Goal: Obtain resource: Obtain resource

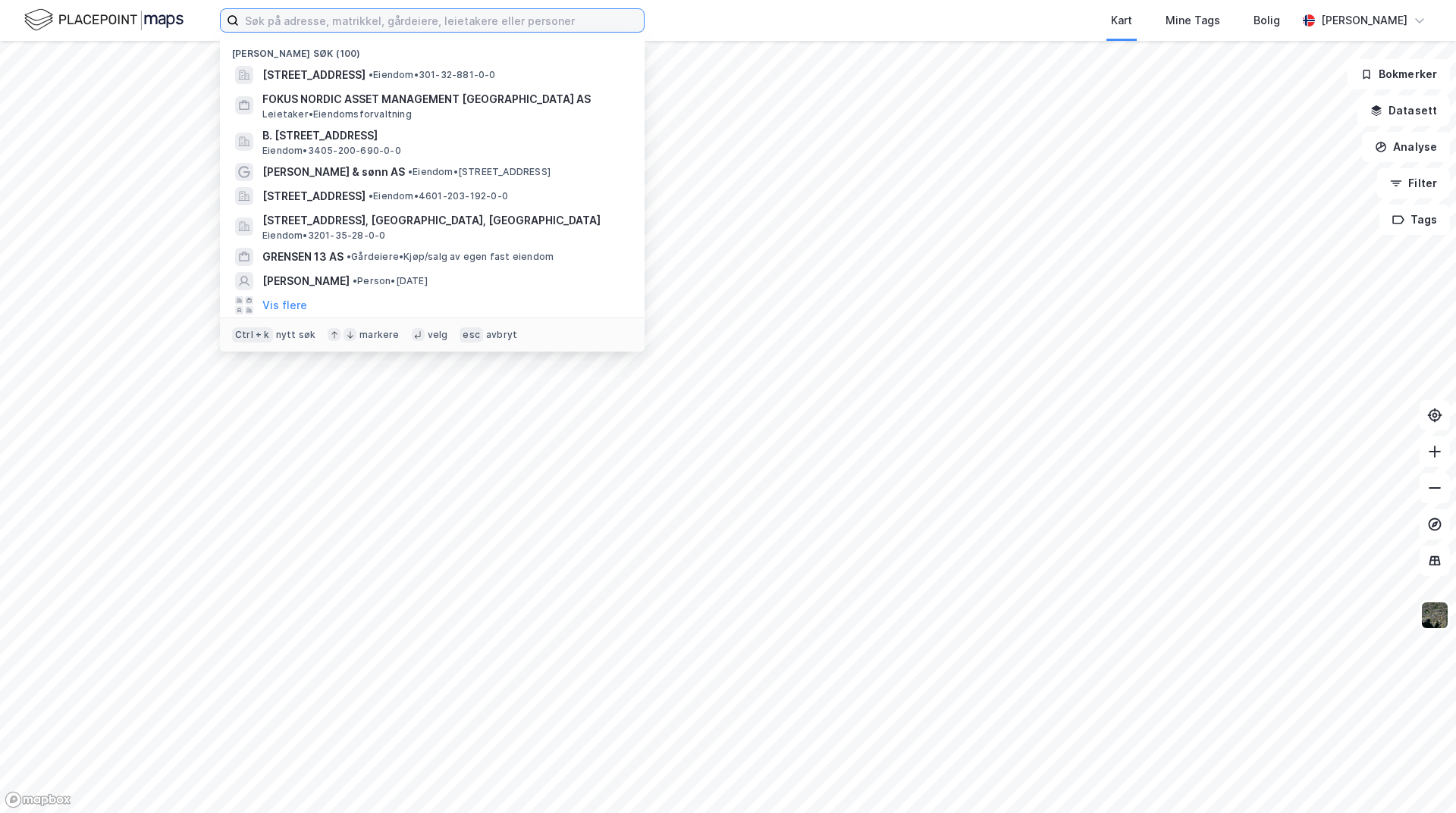
click at [307, 19] on input at bounding box center [441, 20] width 405 height 23
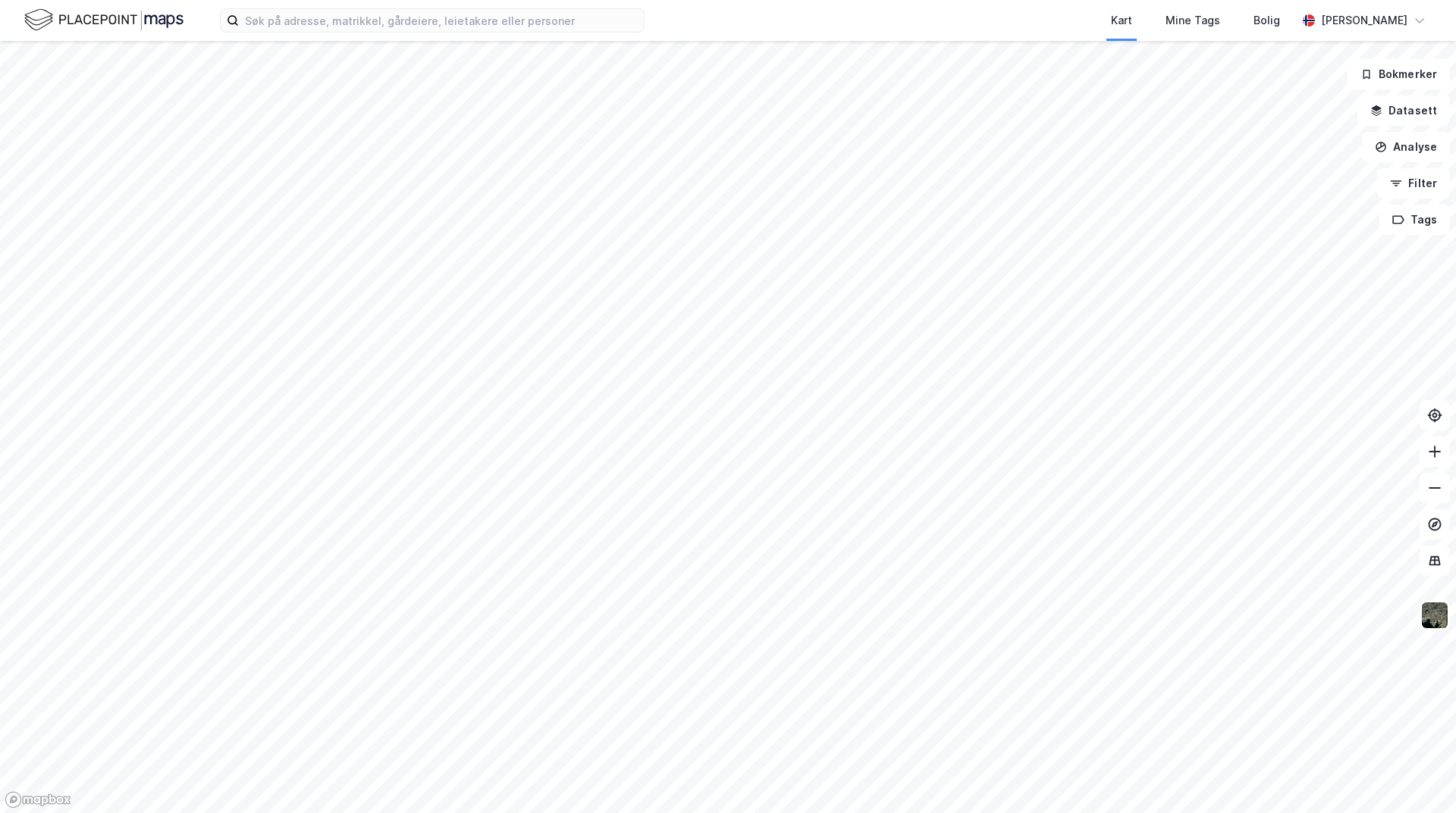
click at [695, 14] on div "Kart Mine Tags Bolig [PERSON_NAME]" at bounding box center [728, 20] width 1456 height 41
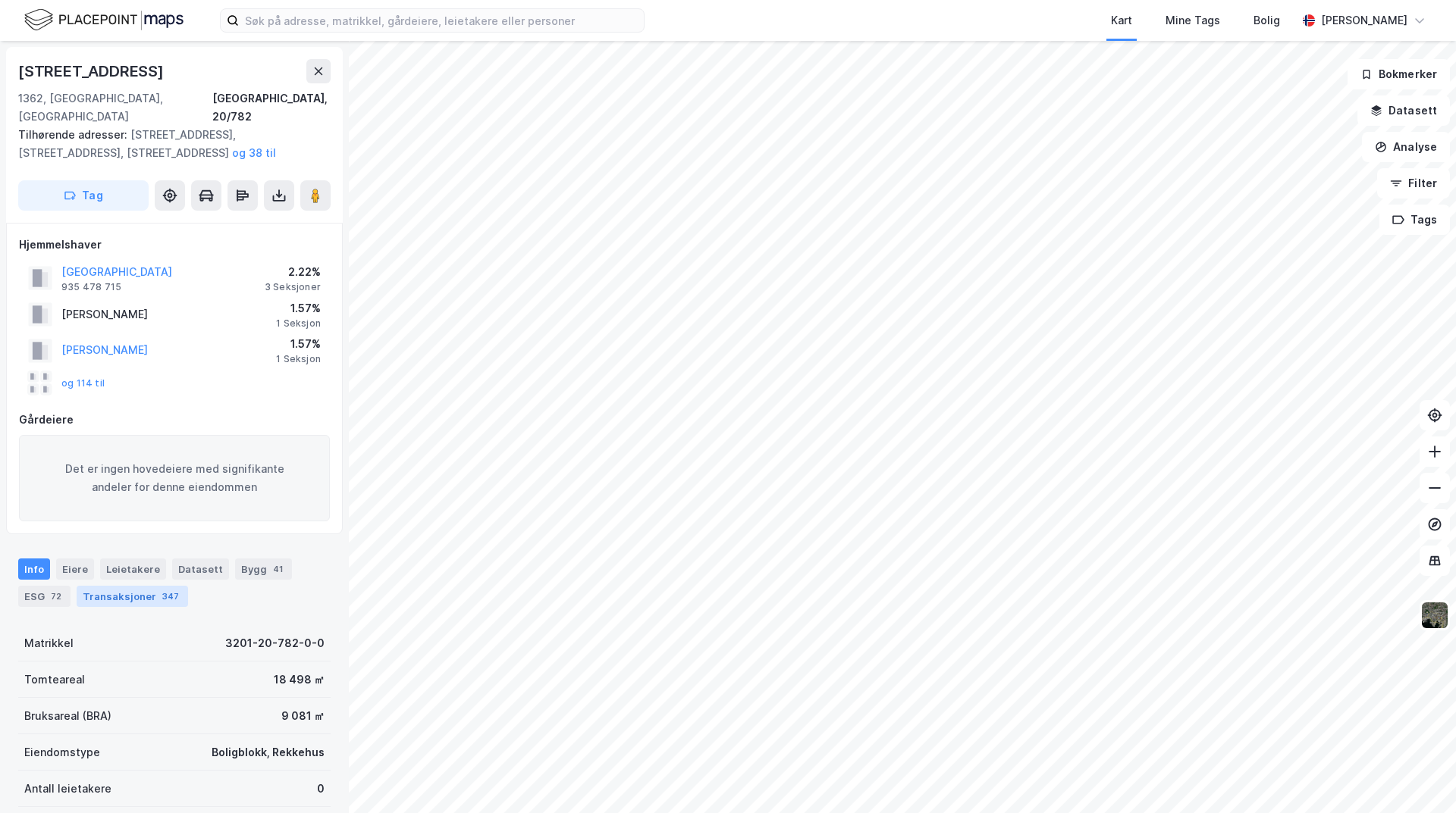
click at [120, 585] on div "Transaksjoner 347" at bounding box center [132, 596] width 112 height 21
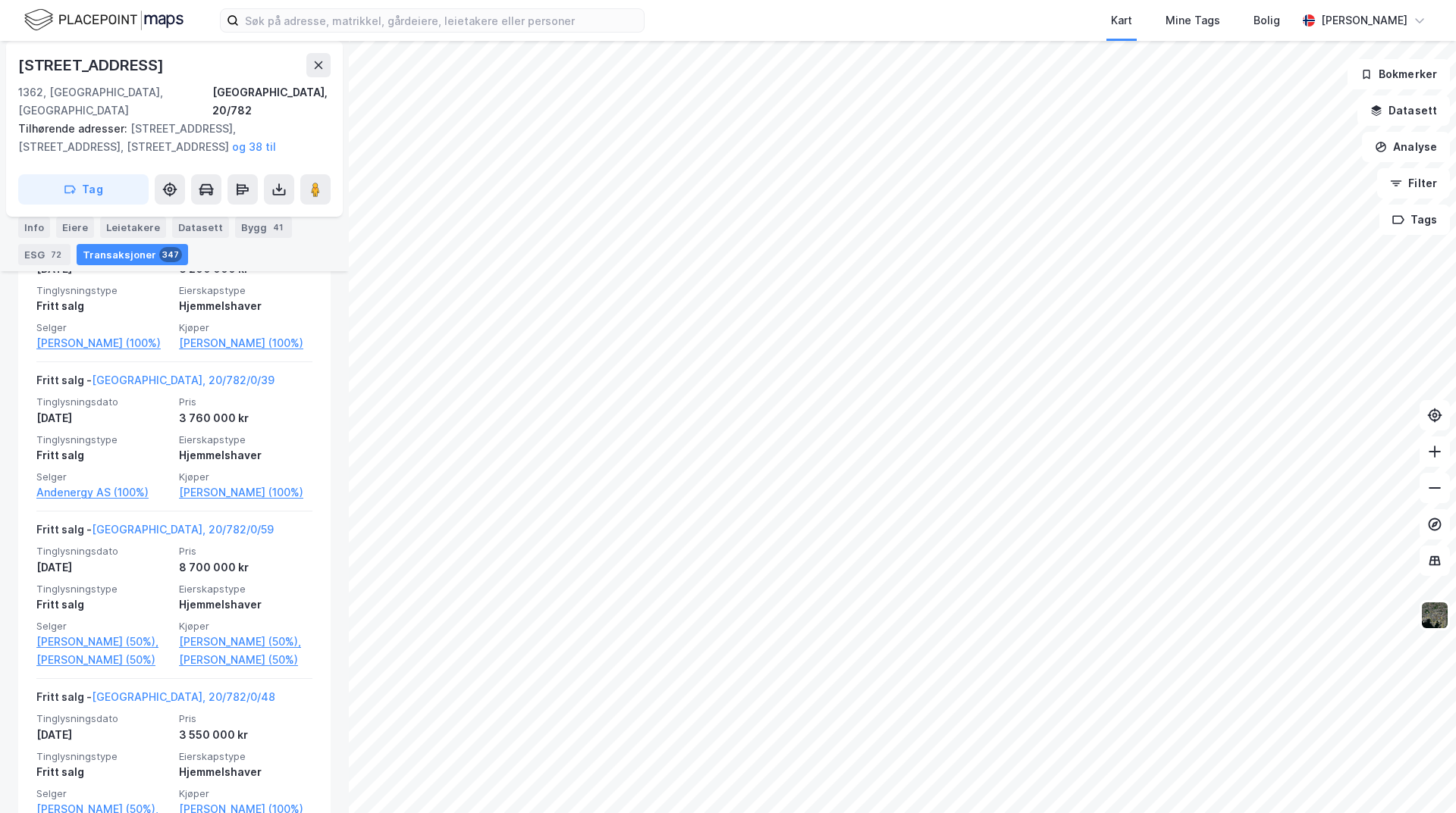
scroll to position [1366, 0]
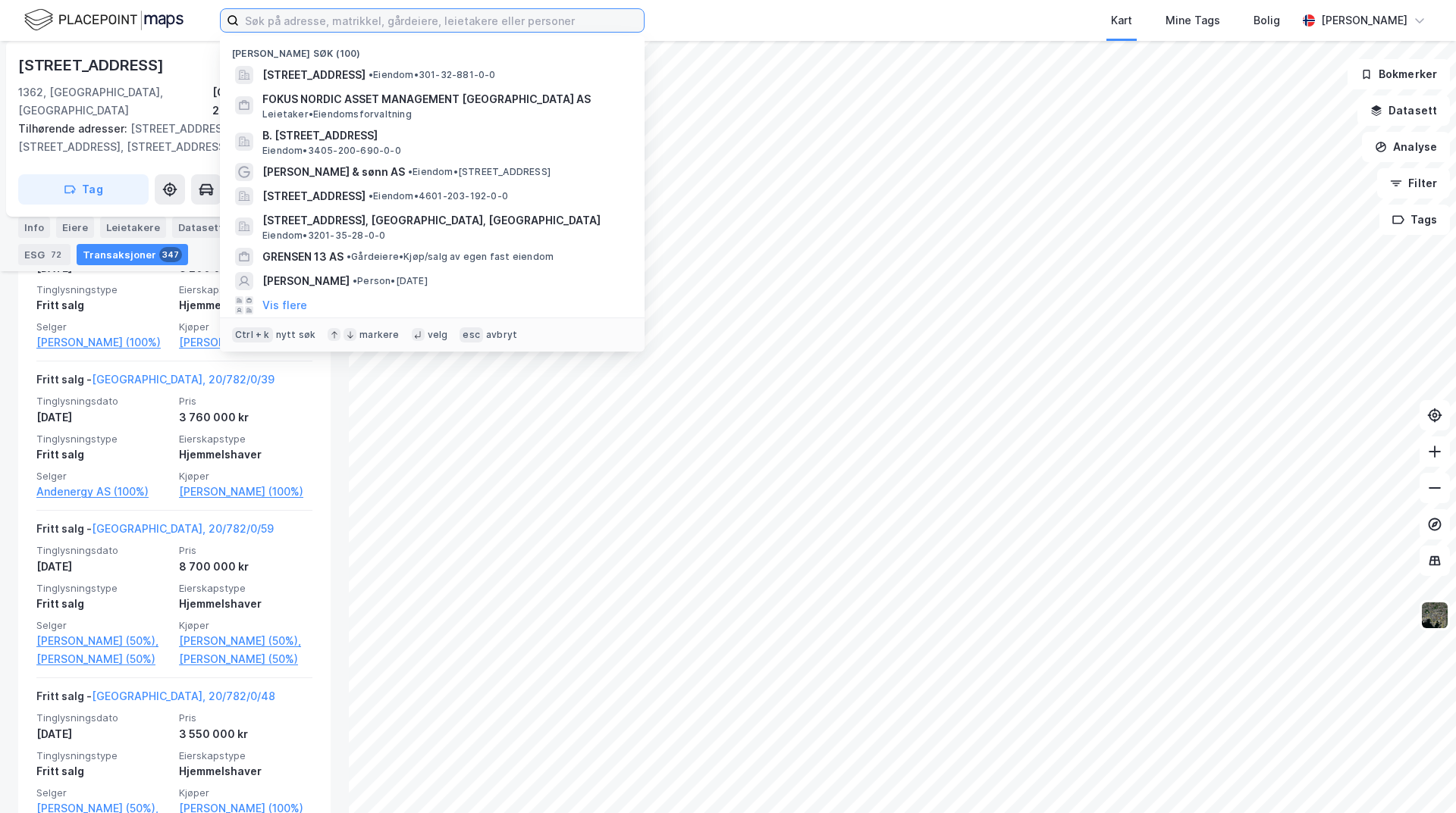
click at [347, 20] on input at bounding box center [441, 20] width 405 height 23
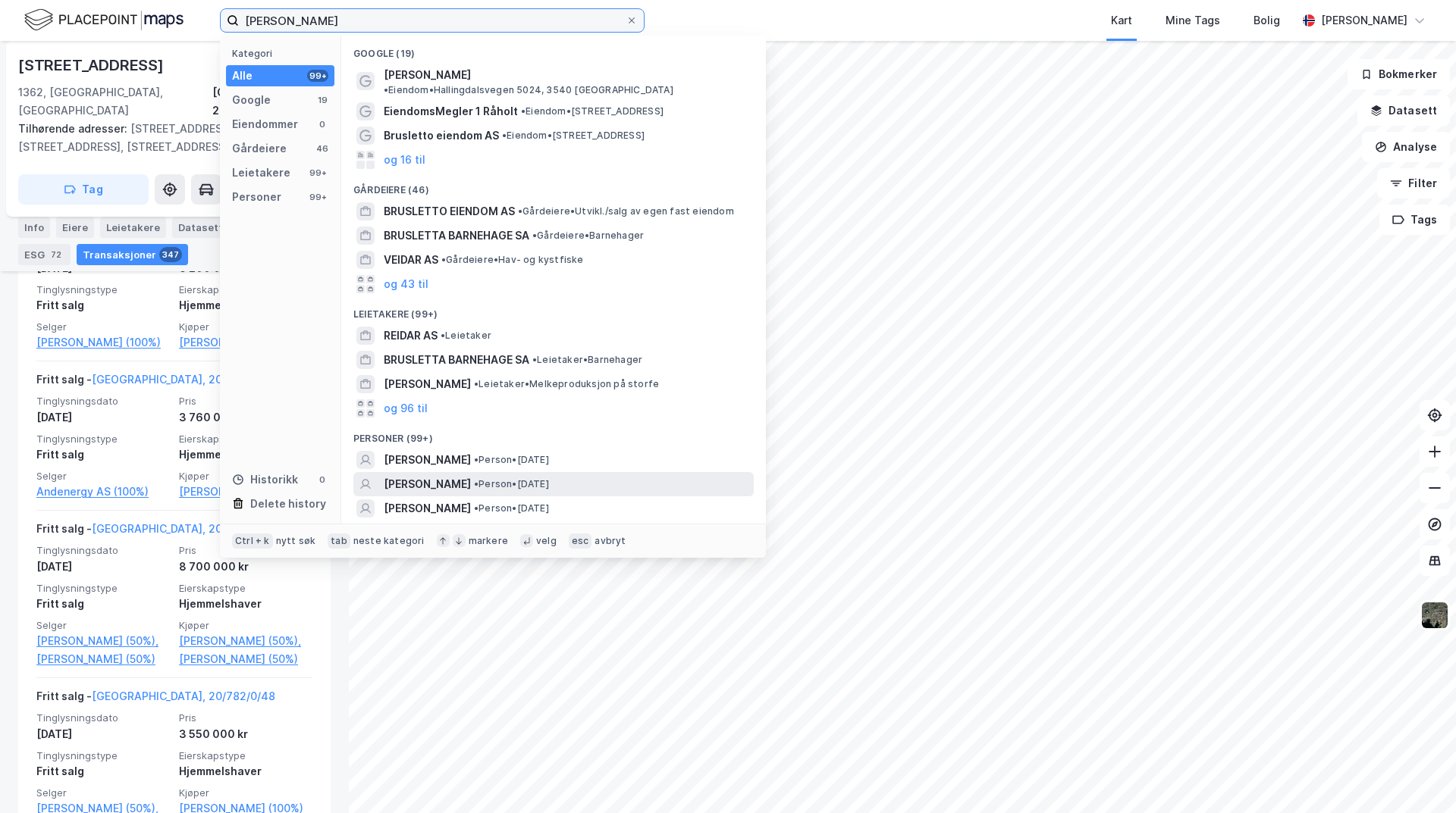
type input "[PERSON_NAME]"
click at [549, 478] on span "• Person • [DATE]" at bounding box center [511, 484] width 75 height 12
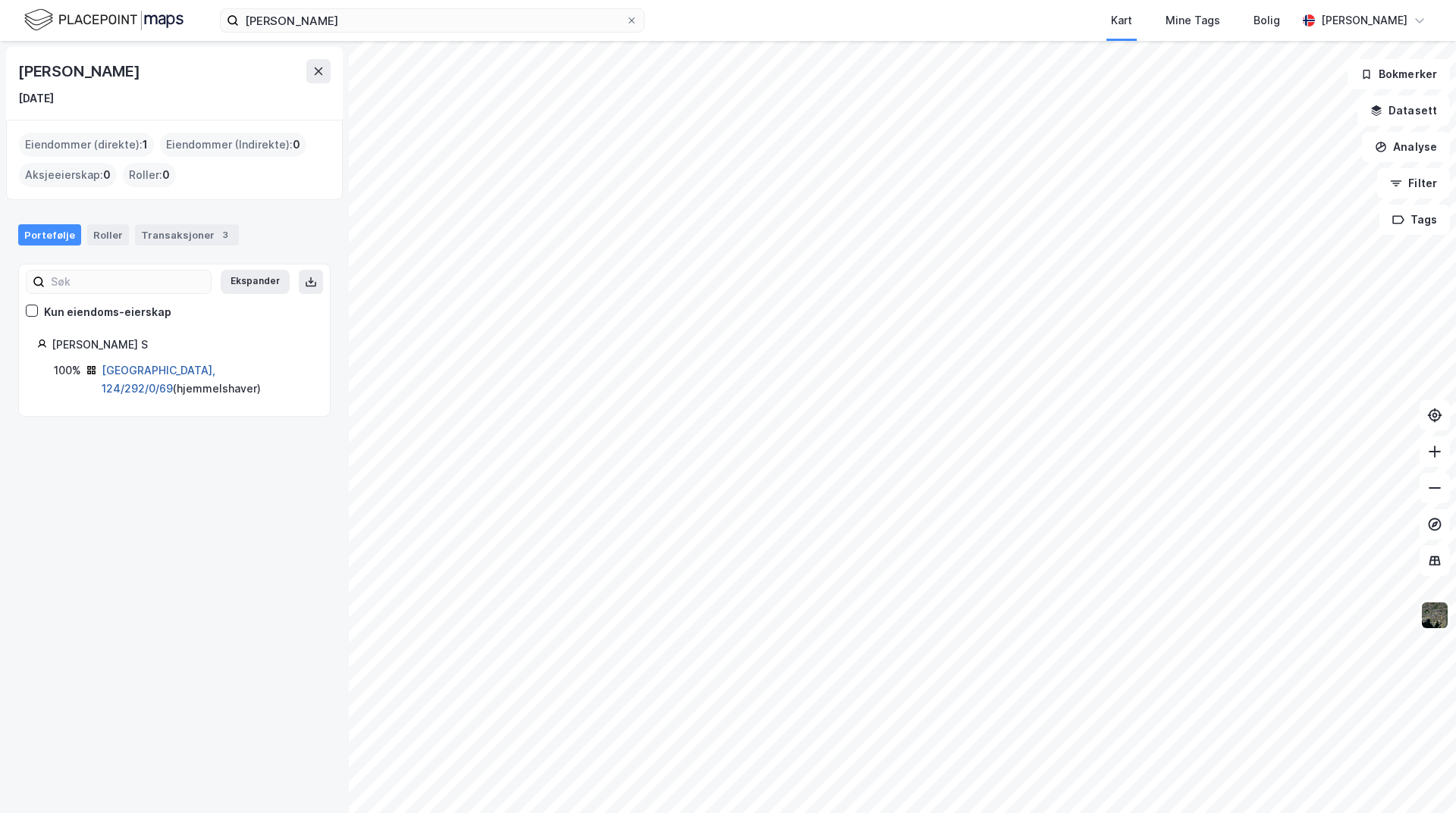
click at [179, 369] on link "[GEOGRAPHIC_DATA], 124/292/0/69" at bounding box center [158, 379] width 113 height 31
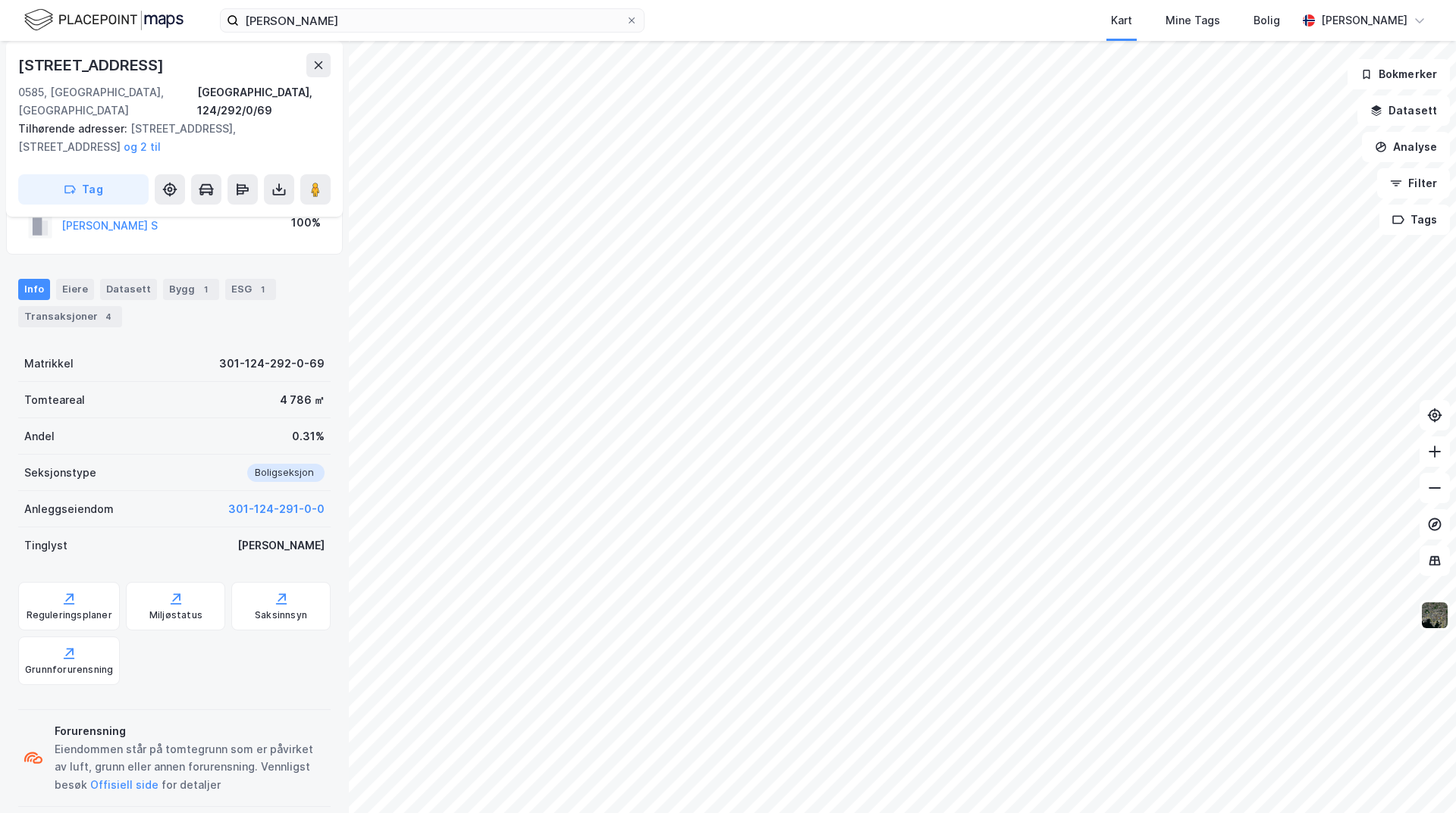
scroll to position [96, 0]
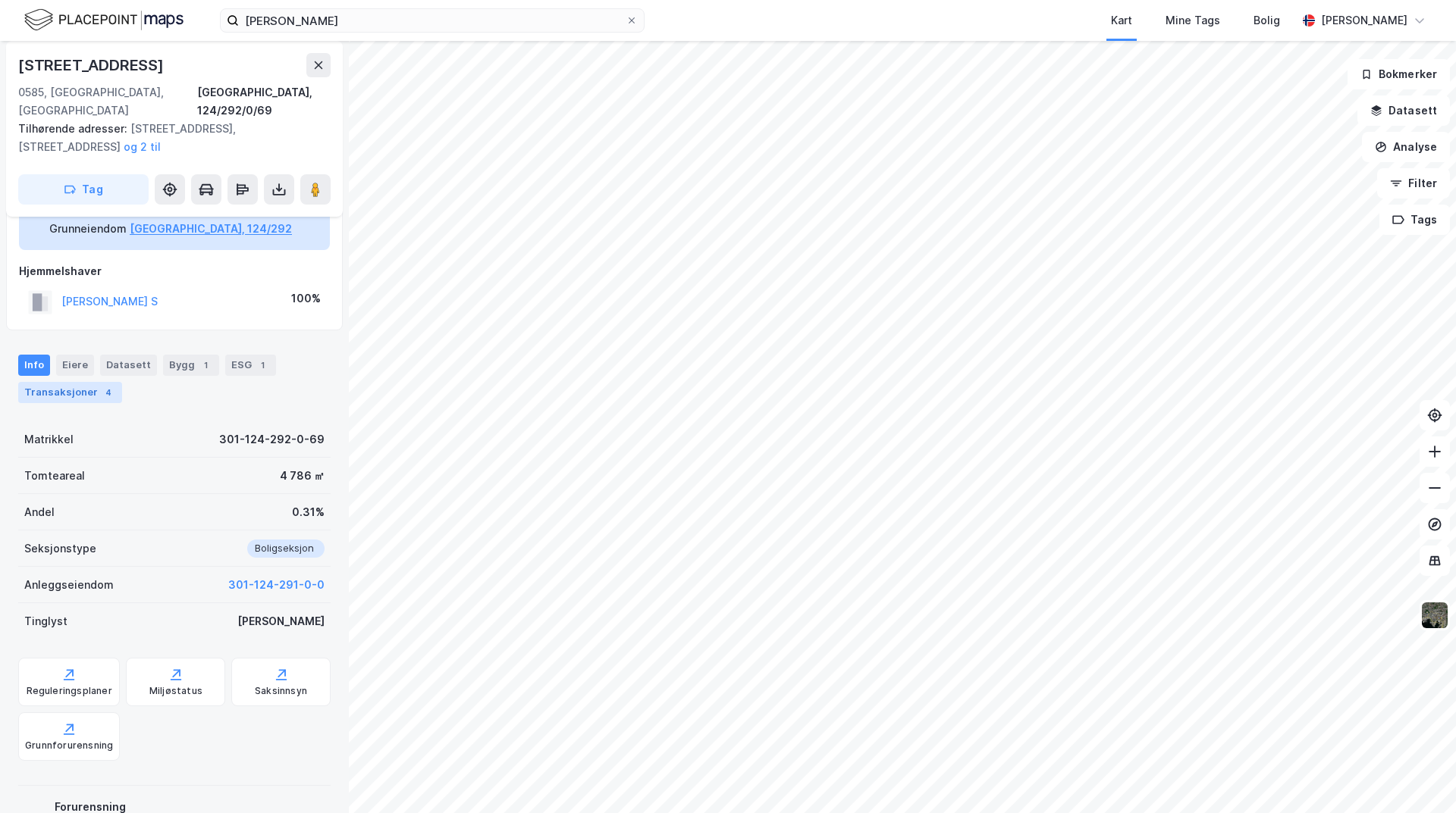
click at [54, 382] on div "Transaksjoner 4" at bounding box center [69, 392] width 104 height 21
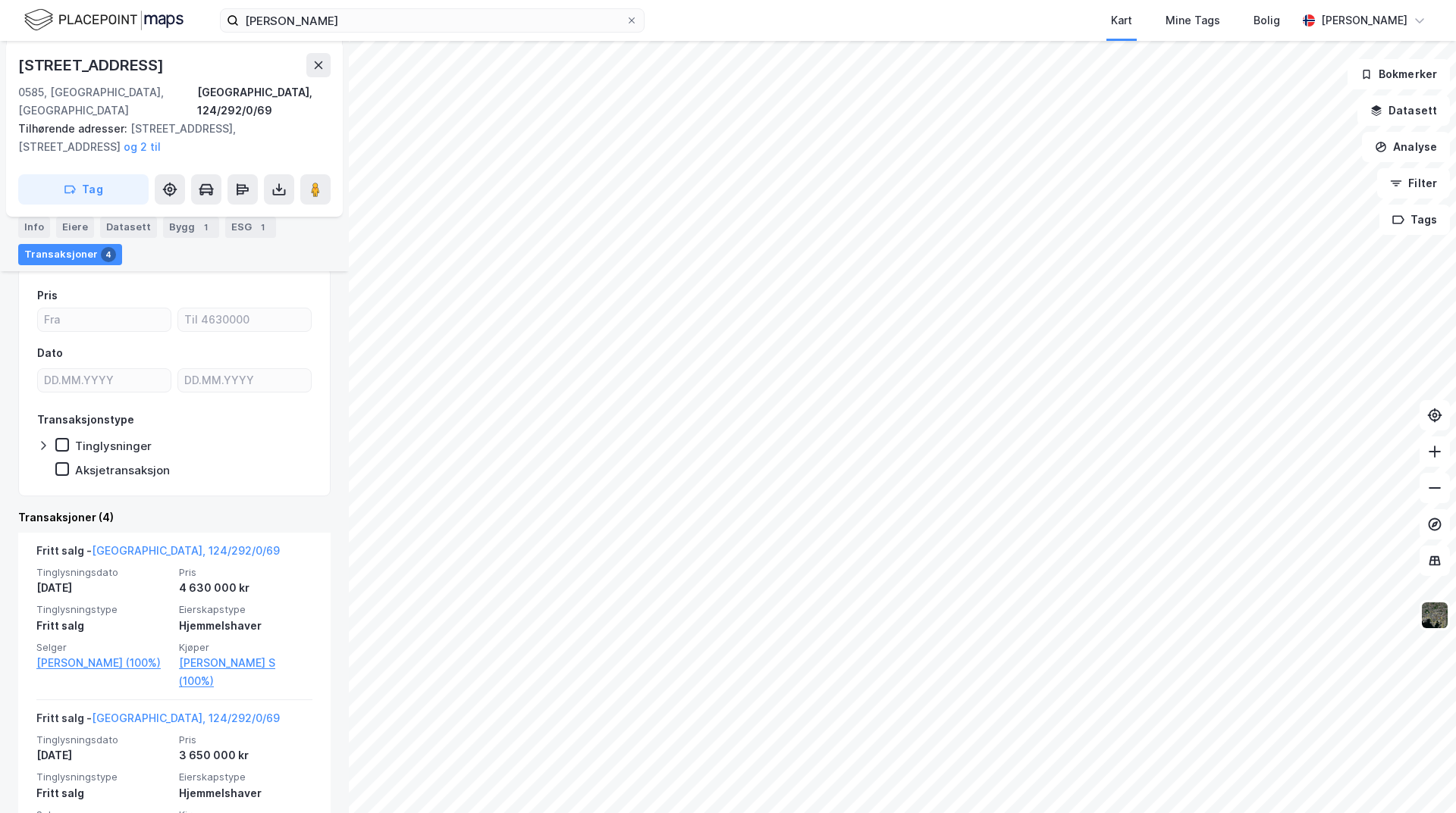
scroll to position [303, 0]
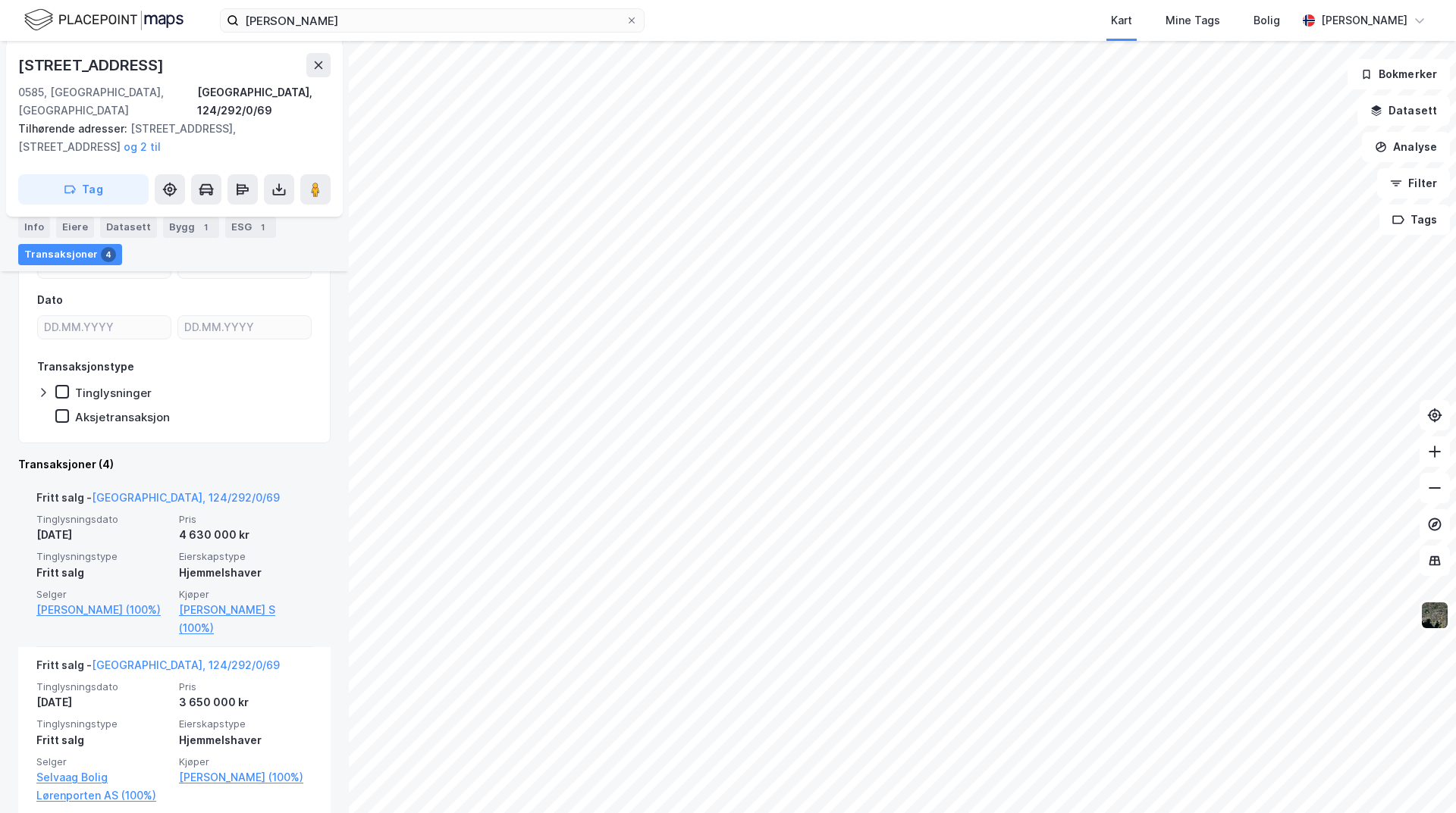
click at [281, 550] on span "Eierskapstype" at bounding box center [245, 556] width 134 height 13
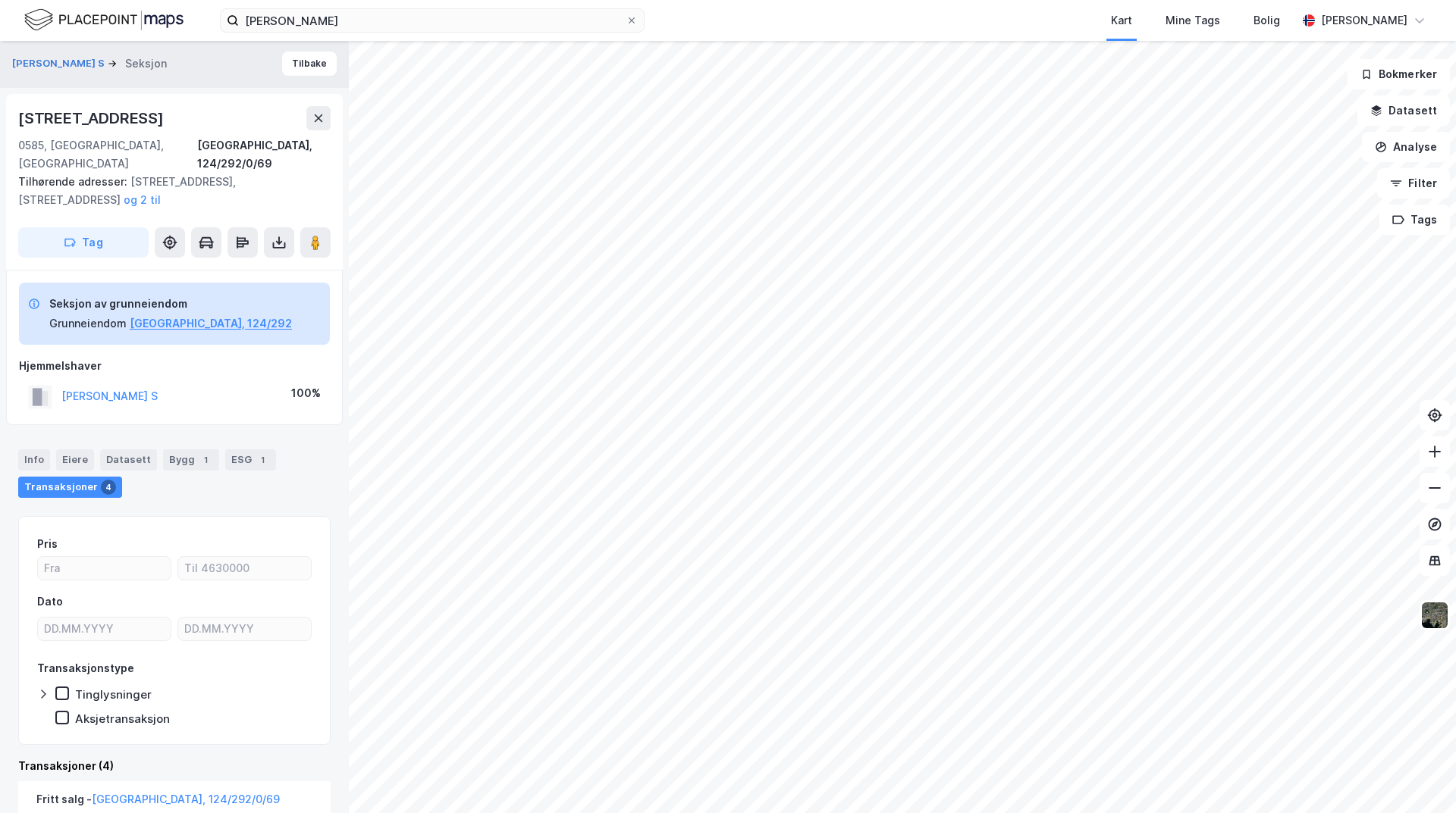
scroll to position [0, 0]
click at [279, 242] on icon at bounding box center [279, 244] width 6 height 3
click at [236, 268] on div "Last ned grunnbok" at bounding box center [204, 274] width 88 height 12
click at [312, 61] on button "Tilbake" at bounding box center [309, 65] width 54 height 25
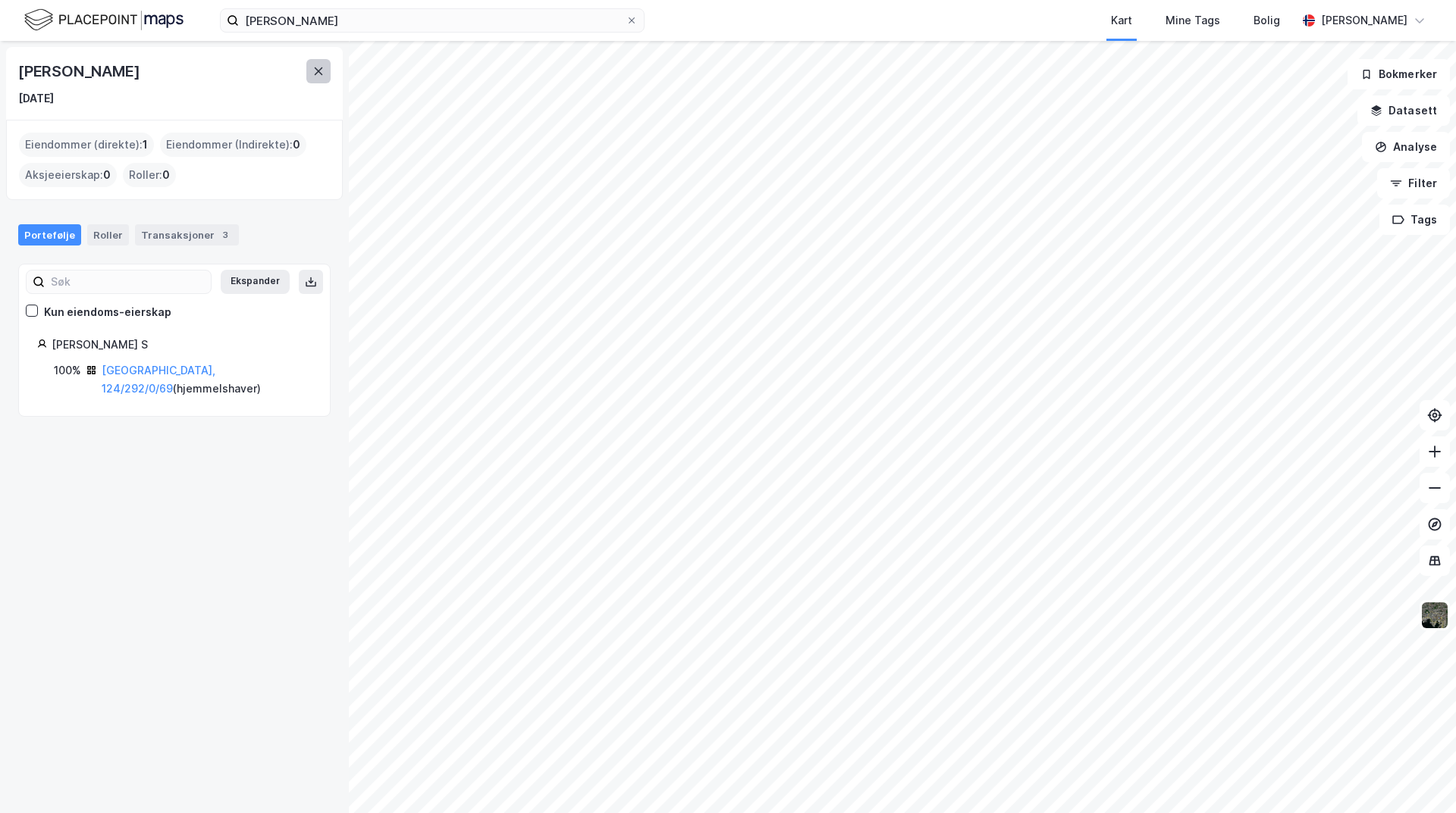
click at [317, 69] on icon at bounding box center [319, 71] width 8 height 8
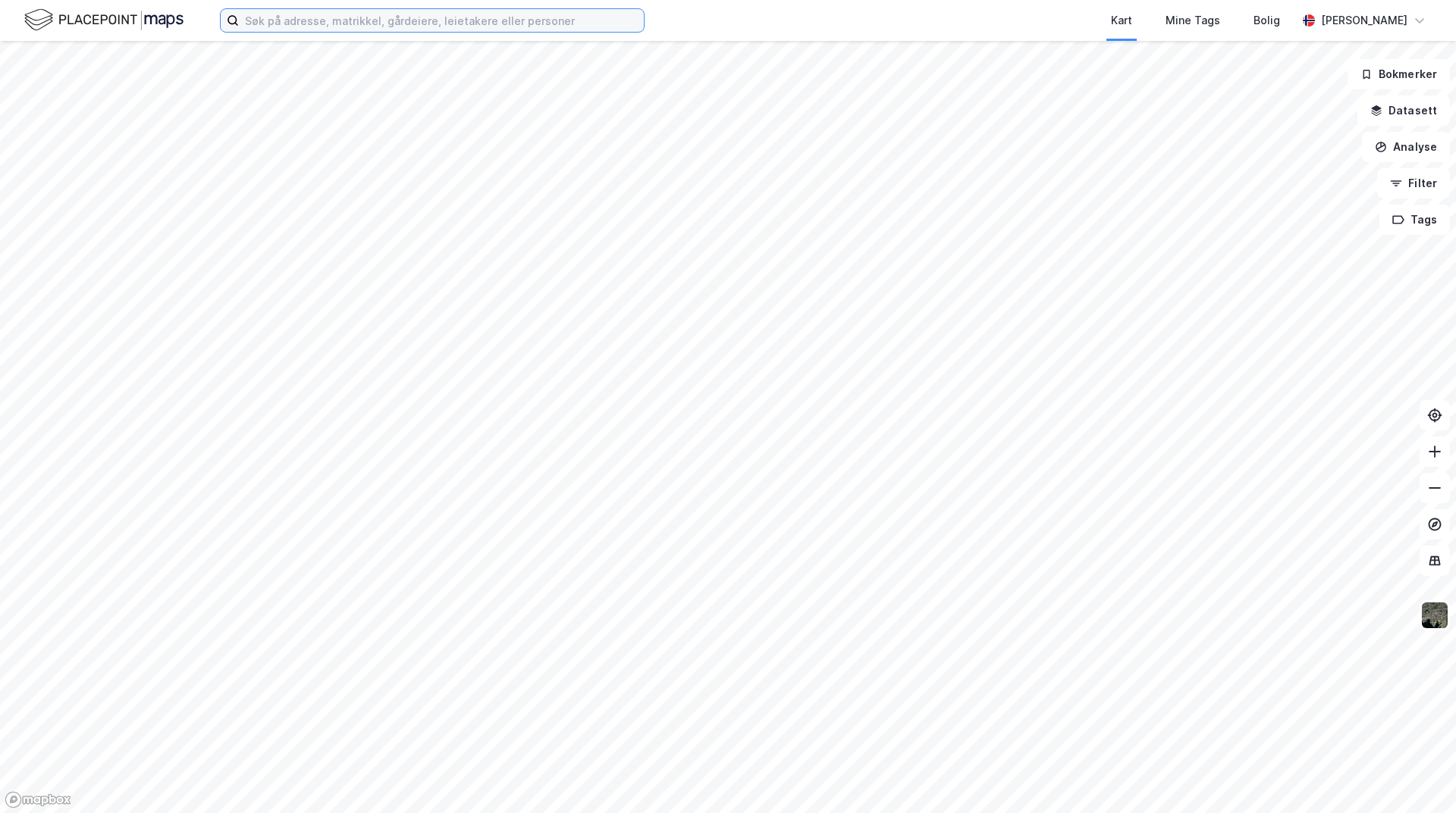
click at [411, 29] on input at bounding box center [441, 20] width 405 height 23
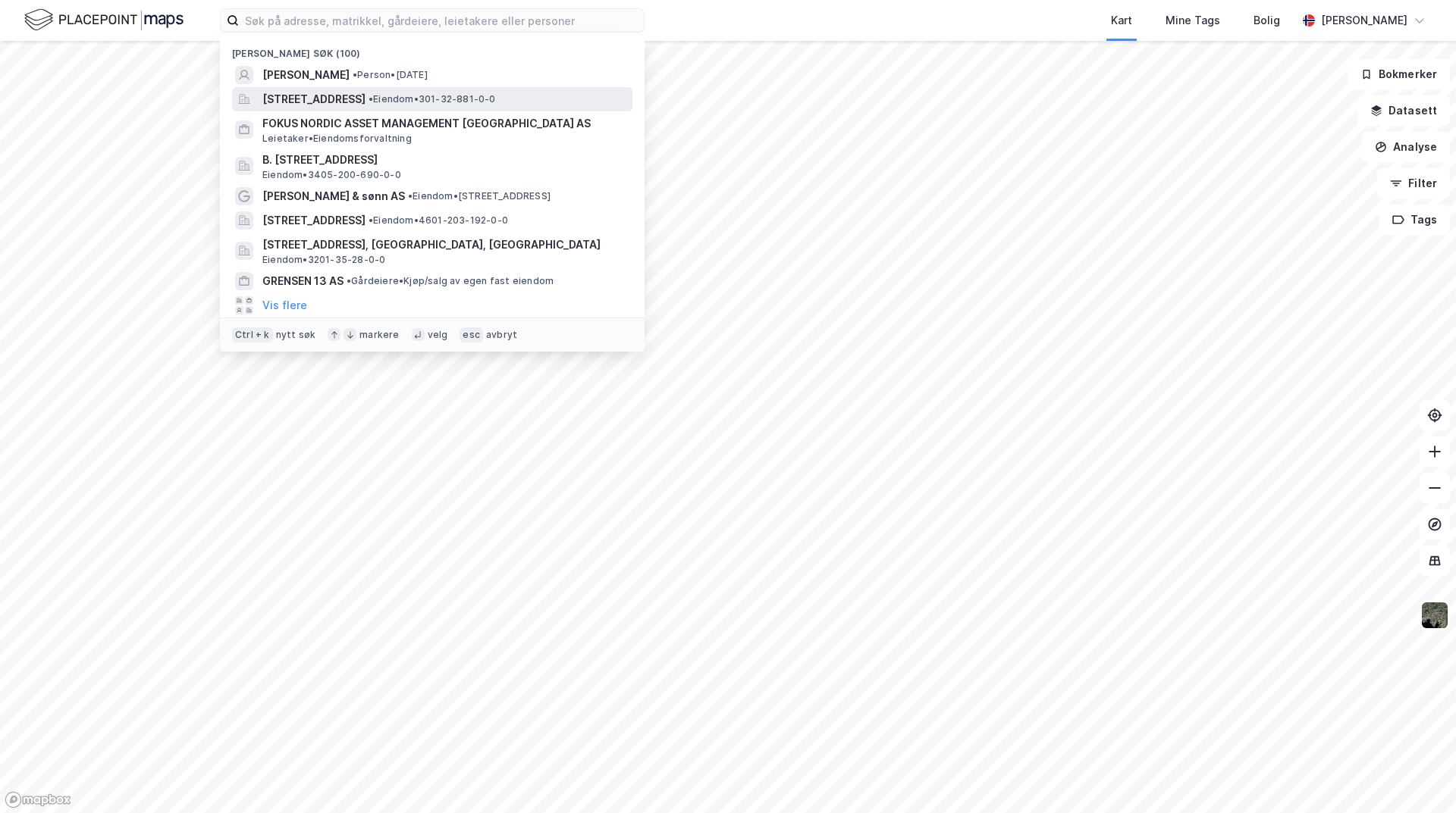
click at [362, 99] on span "[STREET_ADDRESS]" at bounding box center [314, 99] width 103 height 18
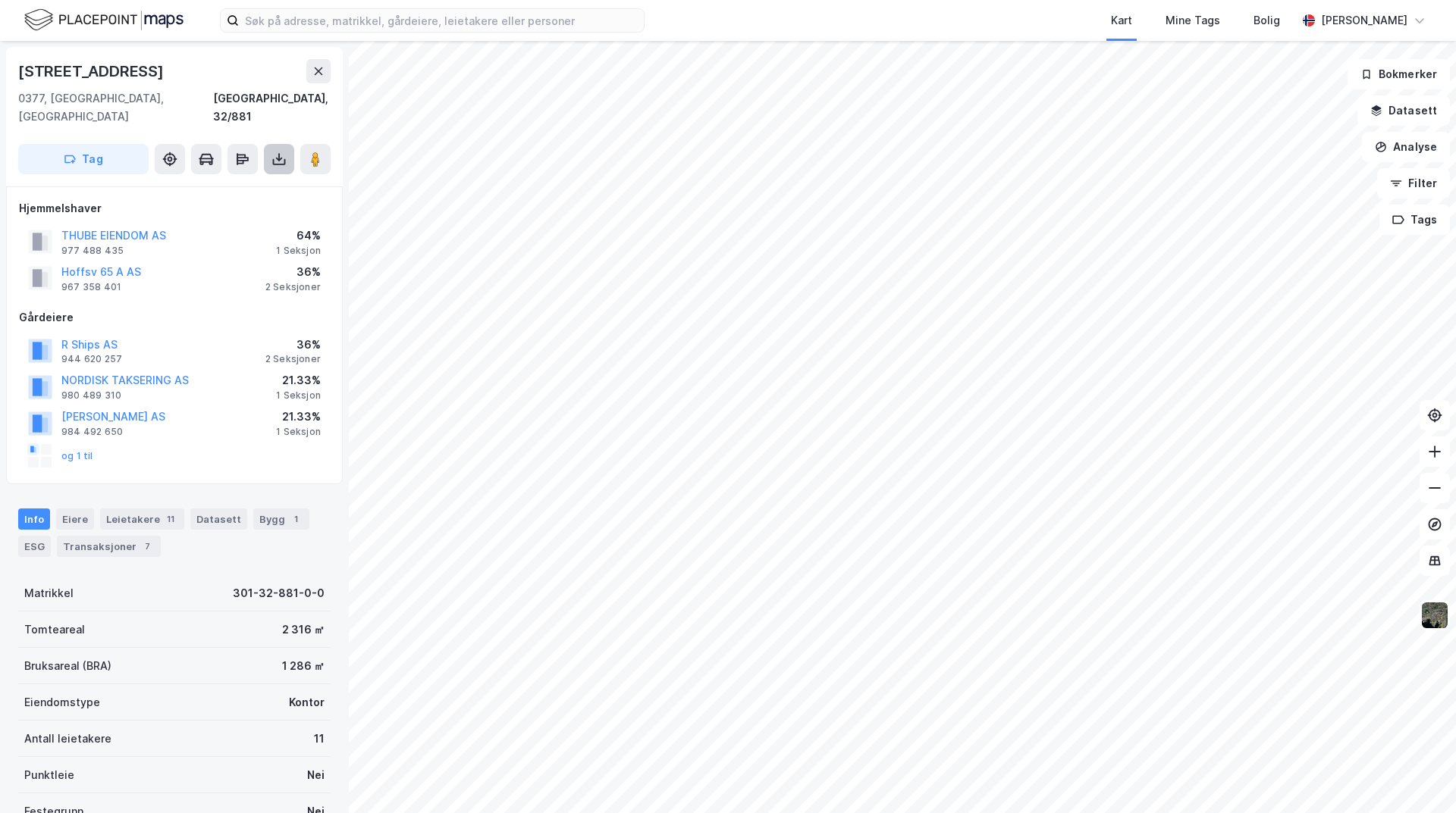
click at [281, 151] on icon at bounding box center [279, 159] width 15 height 15
click at [253, 207] on div "Last ned matrikkelrapport" at bounding box center [223, 213] width 125 height 12
click at [236, 184] on div "Last ned grunnbok" at bounding box center [204, 190] width 88 height 12
click at [0, 0] on button "R Ships AS" at bounding box center [0, 0] width 0 height 0
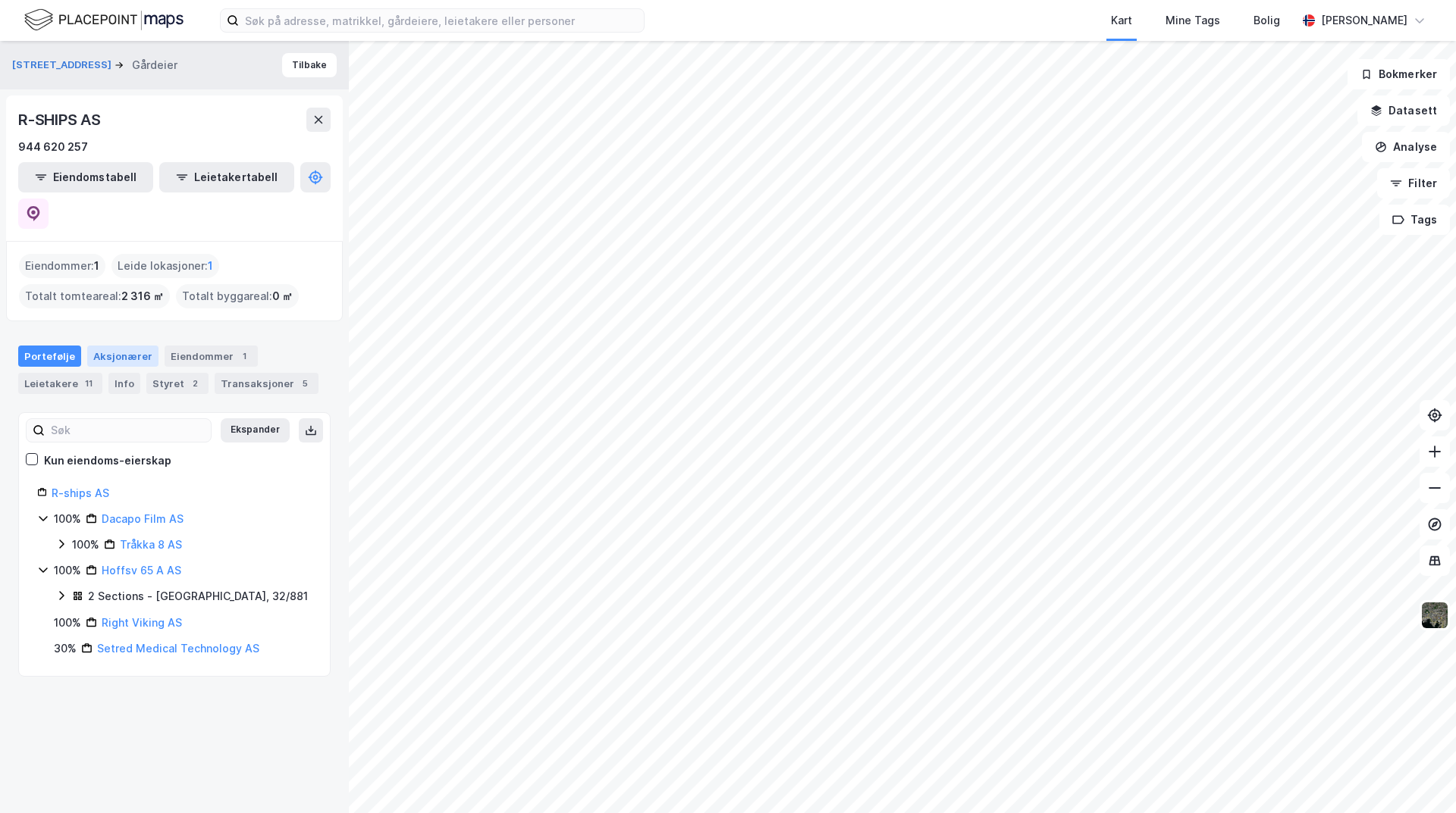
click at [130, 345] on div "Aksjonærer" at bounding box center [123, 355] width 71 height 21
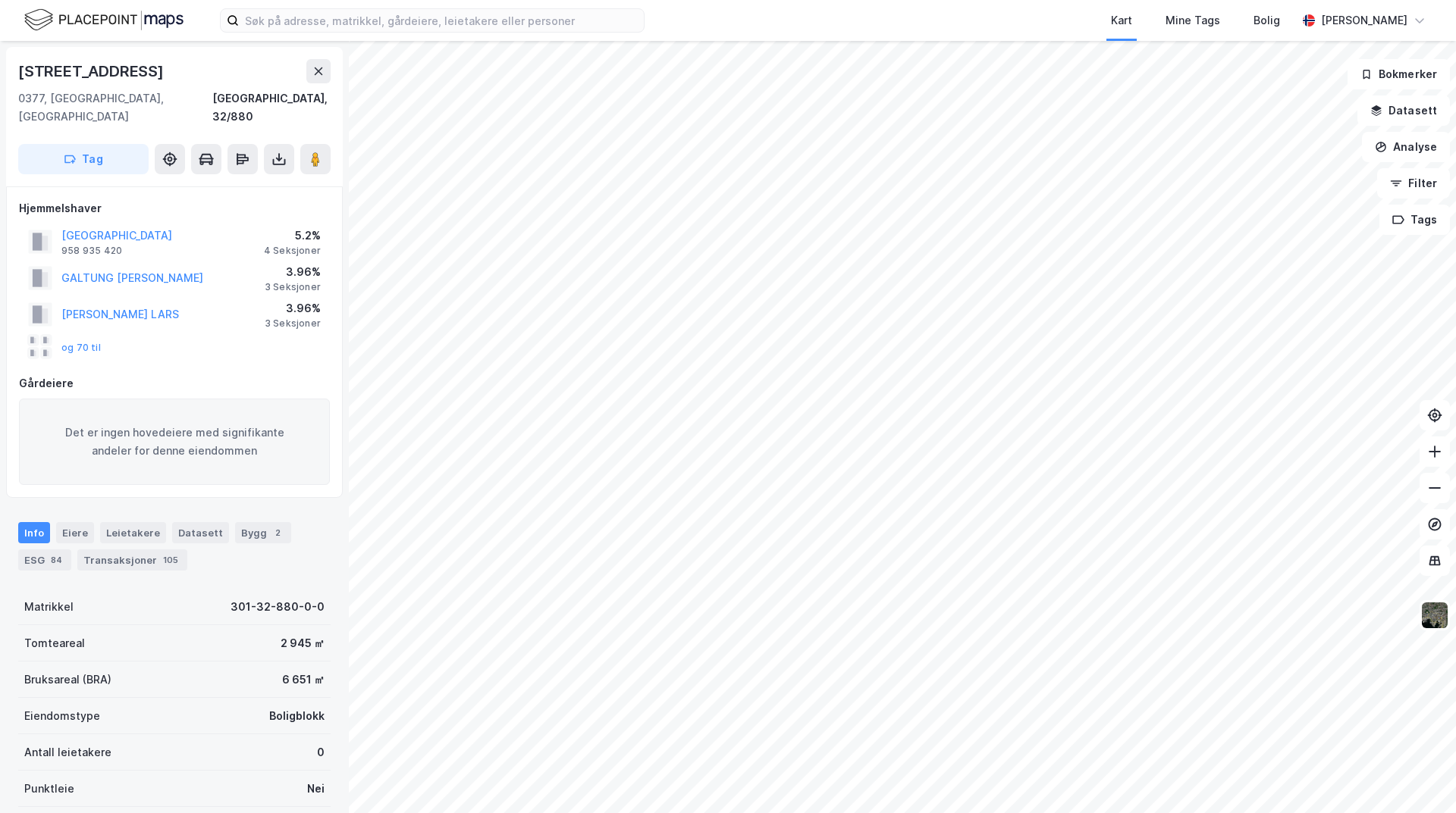
scroll to position [1, 0]
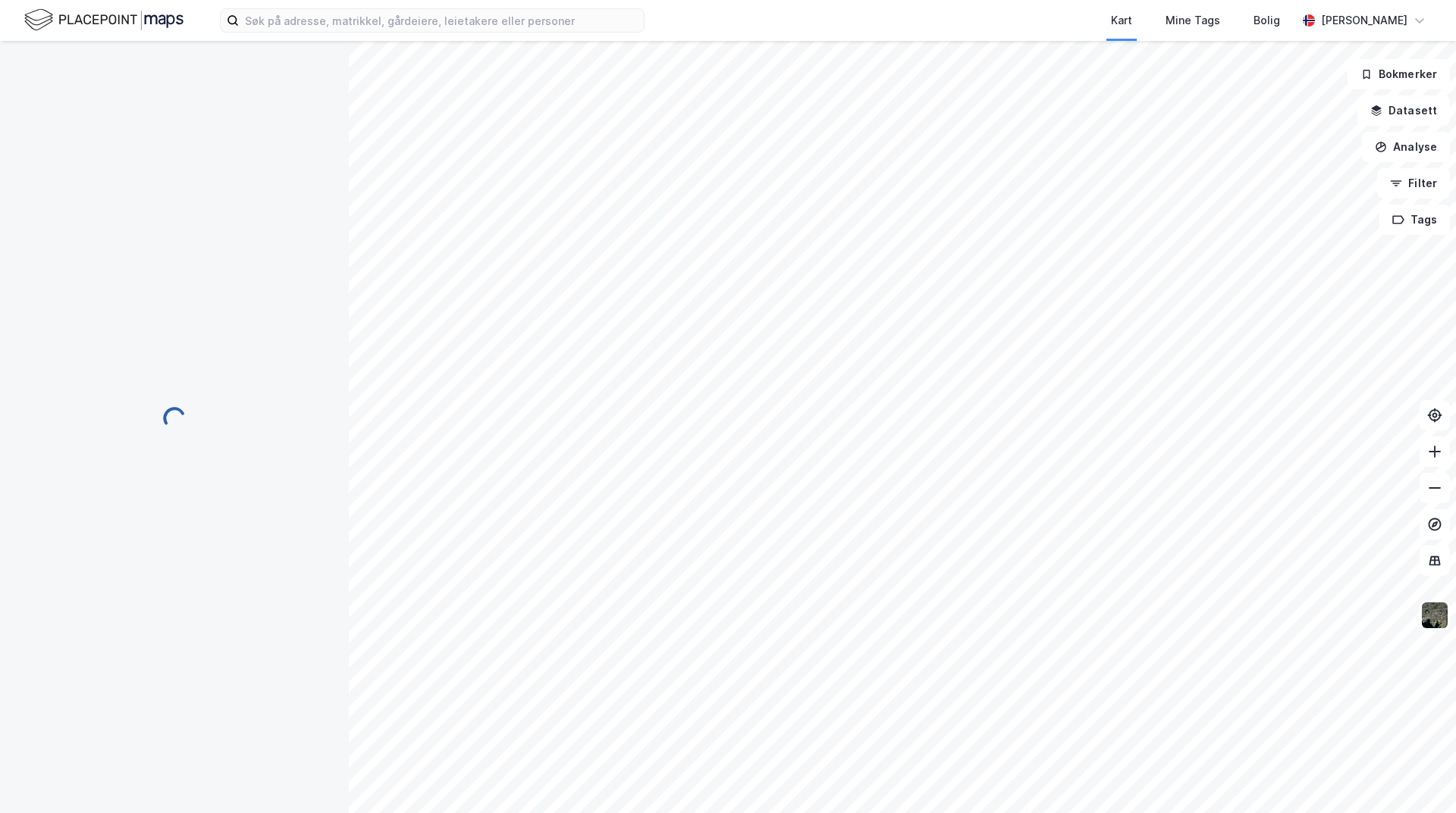
scroll to position [1, 0]
